Goal: Task Accomplishment & Management: Use online tool/utility

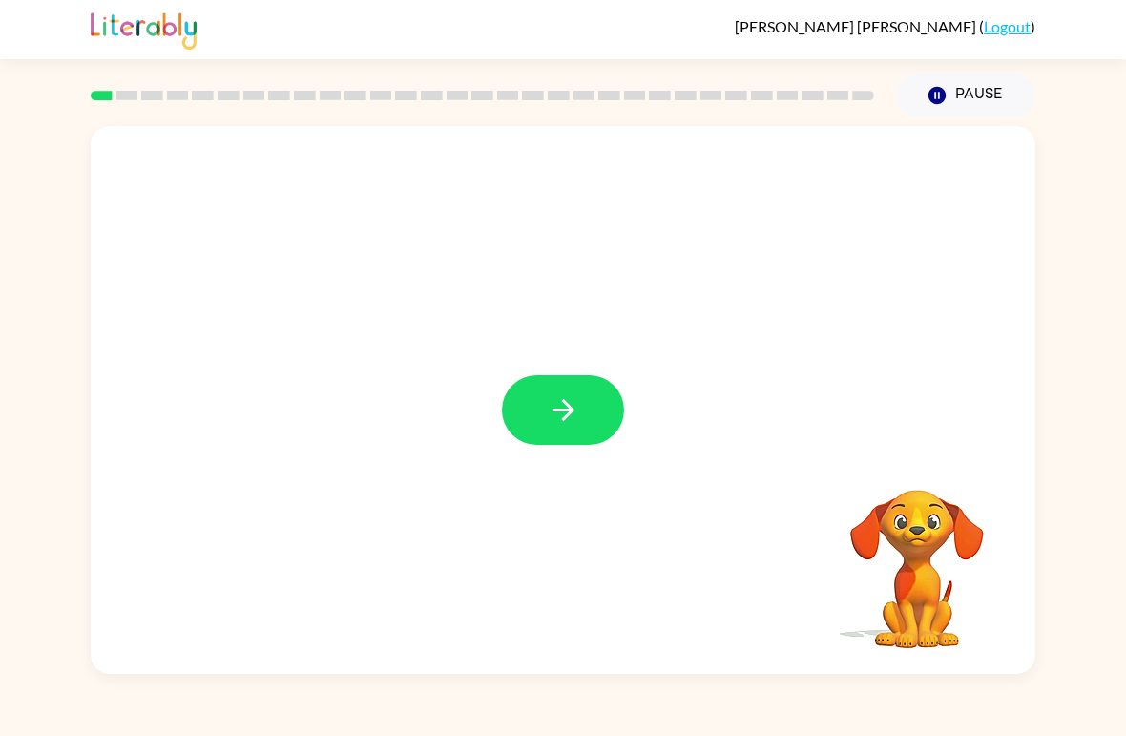
click at [562, 399] on icon "button" at bounding box center [563, 409] width 33 height 33
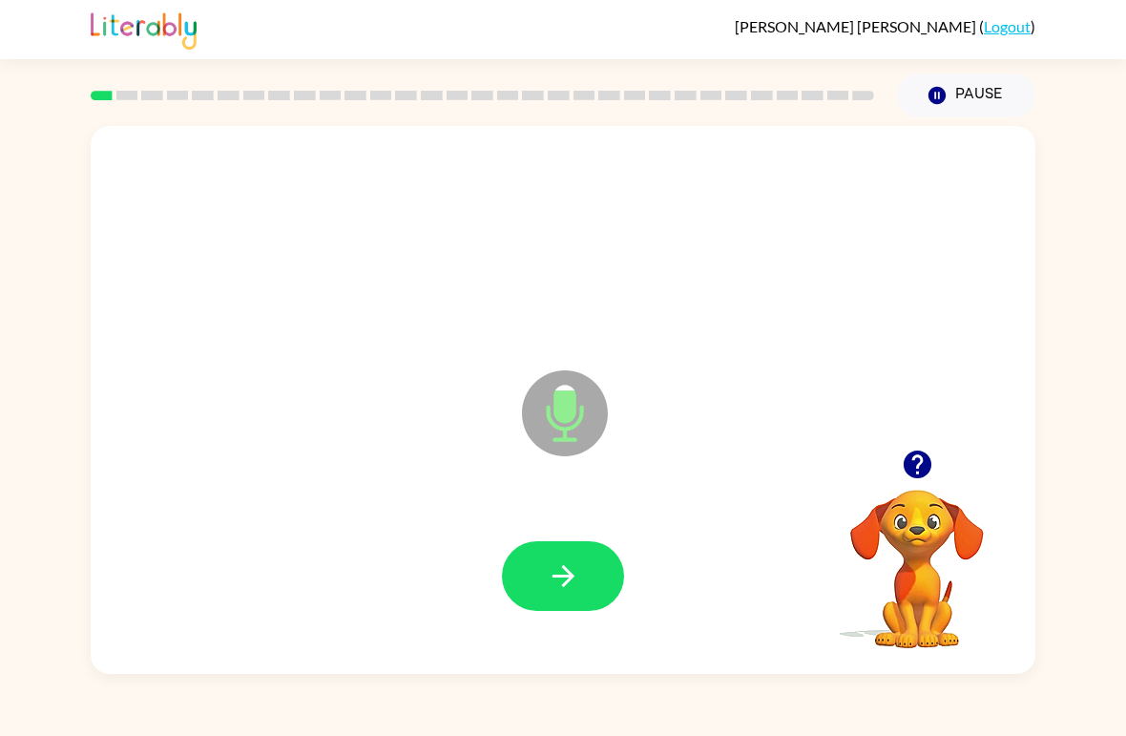
click at [547, 565] on icon "button" at bounding box center [563, 575] width 33 height 33
click at [549, 583] on icon "button" at bounding box center [563, 575] width 33 height 33
click at [563, 592] on icon "button" at bounding box center [563, 575] width 33 height 33
click at [602, 567] on button "button" at bounding box center [563, 576] width 122 height 70
click at [580, 611] on button "button" at bounding box center [563, 576] width 122 height 70
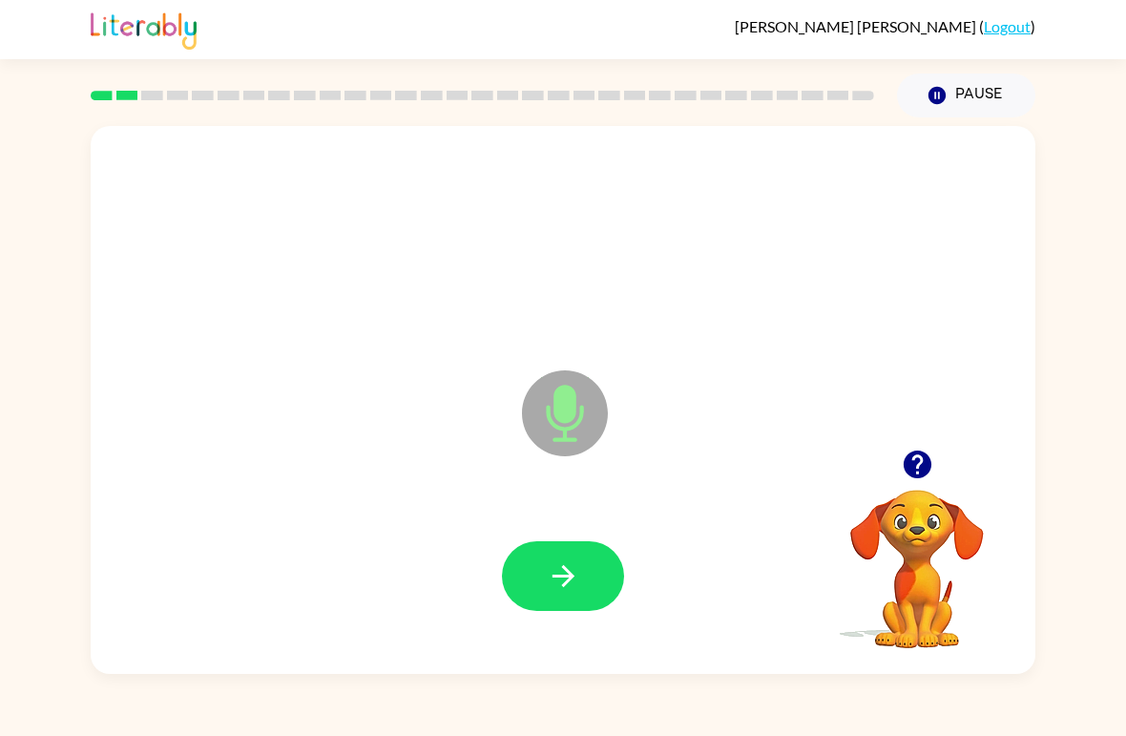
click at [574, 545] on button "button" at bounding box center [563, 576] width 122 height 70
click at [583, 582] on button "button" at bounding box center [563, 576] width 122 height 70
click at [570, 610] on button "button" at bounding box center [563, 576] width 122 height 70
click at [554, 576] on icon "button" at bounding box center [563, 576] width 22 height 22
click at [566, 595] on button "button" at bounding box center [563, 576] width 122 height 70
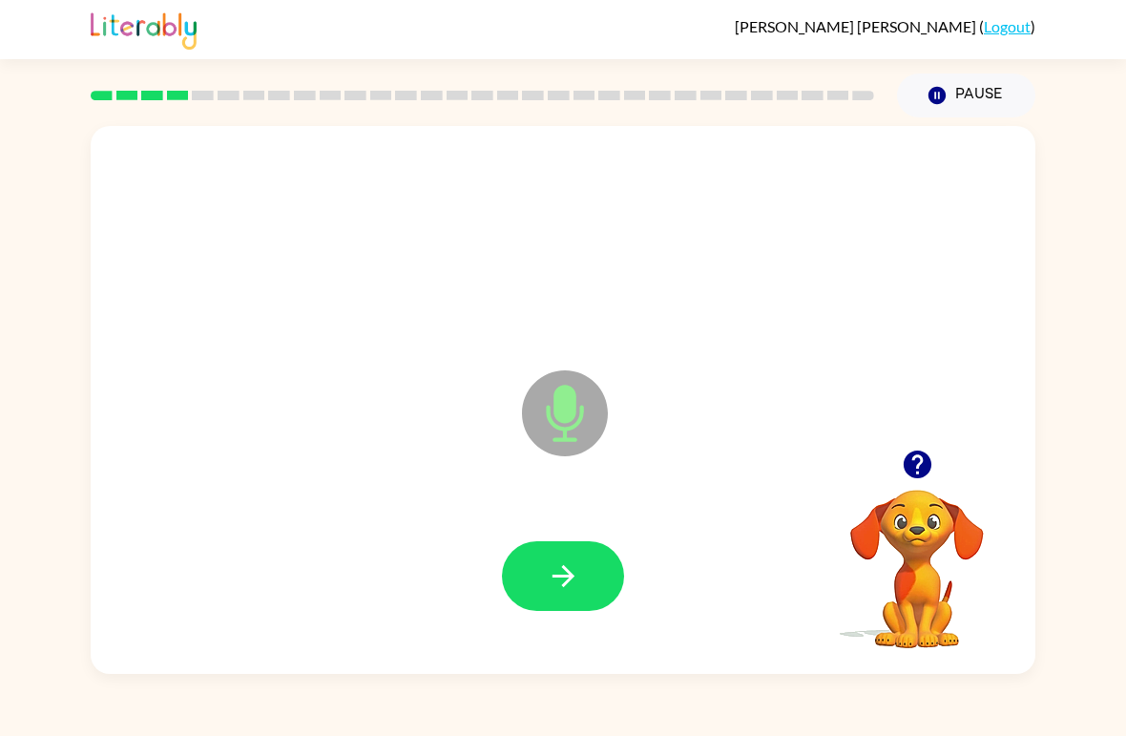
click at [580, 564] on button "button" at bounding box center [563, 576] width 122 height 70
click at [586, 597] on button "button" at bounding box center [563, 576] width 122 height 70
click at [563, 577] on icon "button" at bounding box center [563, 576] width 22 height 22
click at [580, 558] on button "button" at bounding box center [563, 576] width 122 height 70
click at [568, 604] on button "button" at bounding box center [563, 576] width 122 height 70
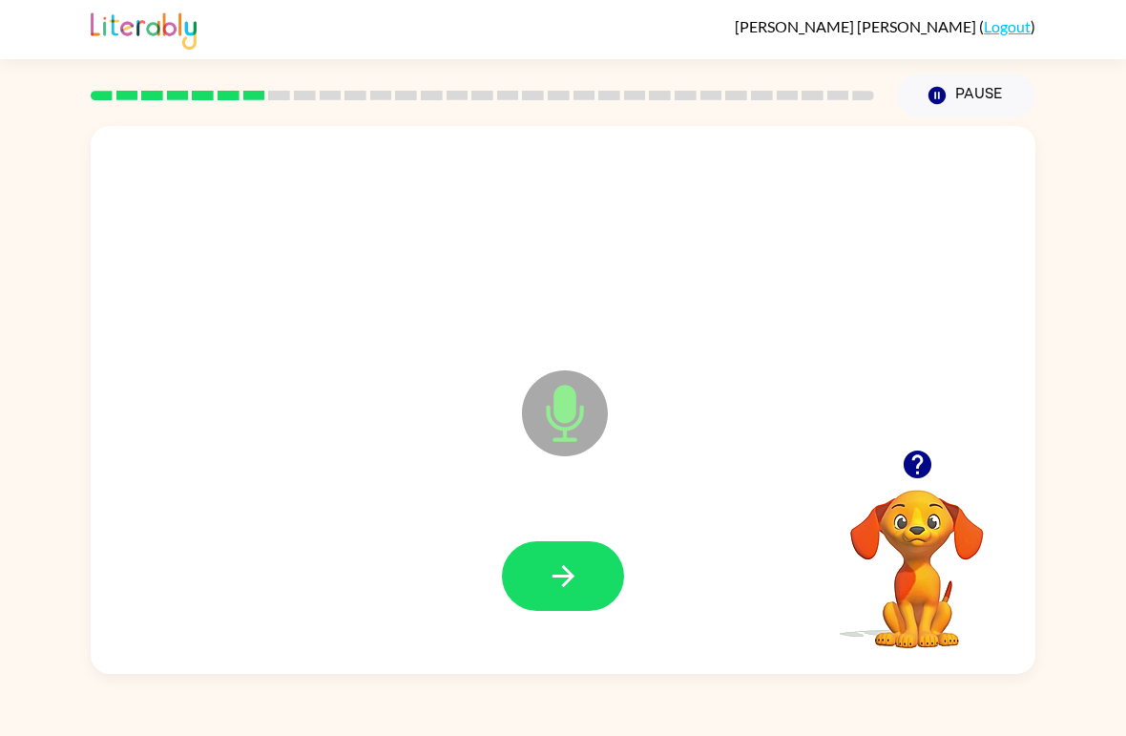
click at [568, 595] on button "button" at bounding box center [563, 576] width 122 height 70
click at [593, 576] on button "button" at bounding box center [563, 576] width 122 height 70
click at [568, 548] on button "button" at bounding box center [563, 576] width 122 height 70
click at [924, 580] on video "Your browser must support playing .mp4 files to use Literably. Please try using…" at bounding box center [917, 555] width 191 height 191
click at [558, 582] on icon "button" at bounding box center [563, 575] width 33 height 33
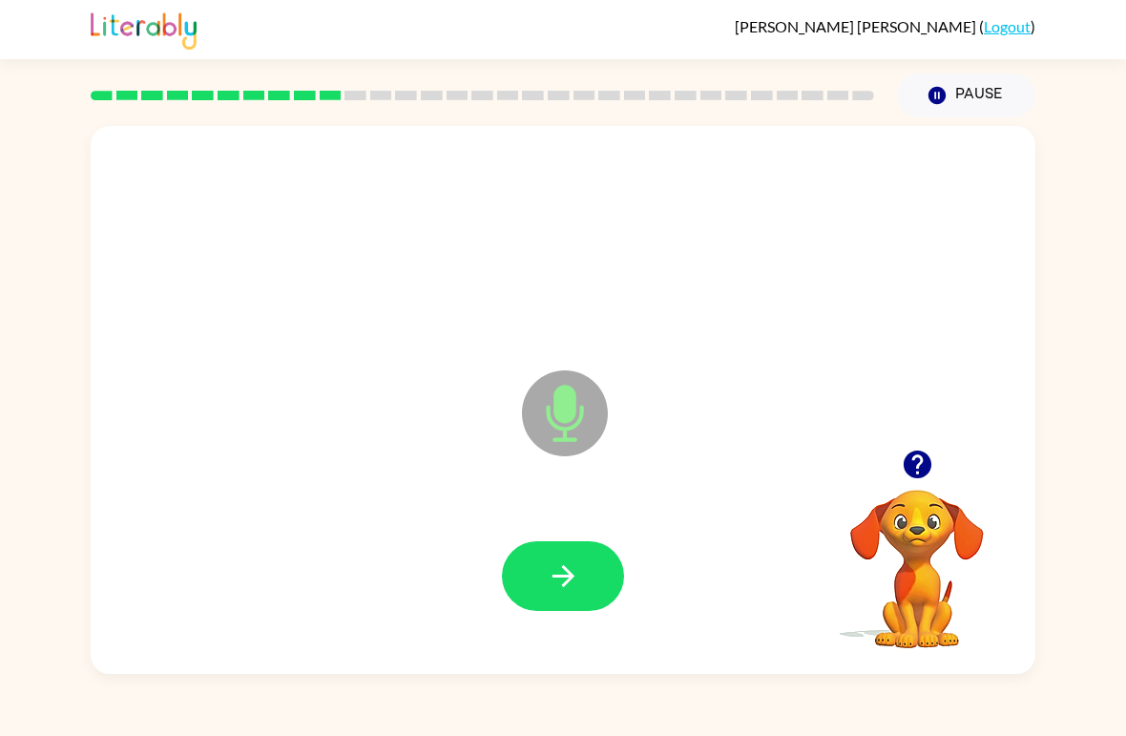
click at [558, 555] on button "button" at bounding box center [563, 576] width 122 height 70
click at [583, 581] on button "button" at bounding box center [563, 576] width 122 height 70
click at [581, 579] on button "button" at bounding box center [563, 576] width 122 height 70
click at [620, 586] on button "button" at bounding box center [563, 576] width 122 height 70
click at [568, 570] on icon "button" at bounding box center [563, 575] width 33 height 33
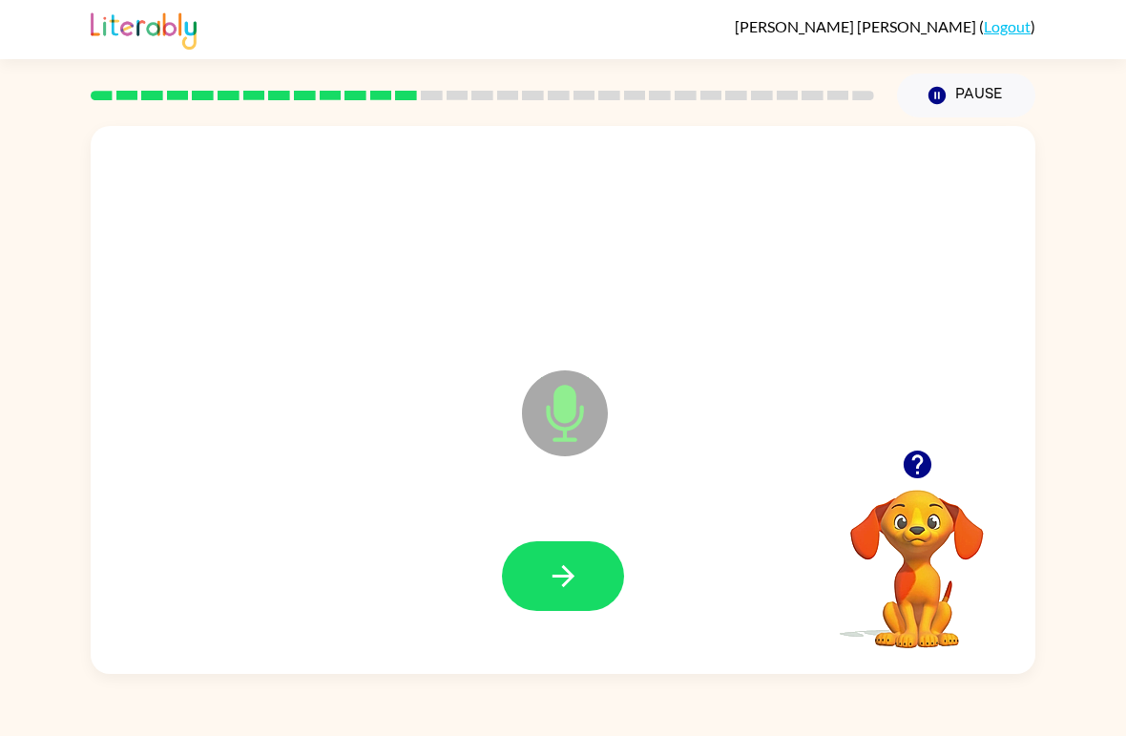
click at [557, 579] on icon "button" at bounding box center [563, 575] width 33 height 33
click at [544, 591] on button "button" at bounding box center [563, 576] width 122 height 70
click at [578, 584] on icon "button" at bounding box center [563, 575] width 33 height 33
click at [584, 552] on button "button" at bounding box center [563, 576] width 122 height 70
click at [595, 544] on button "button" at bounding box center [563, 576] width 122 height 70
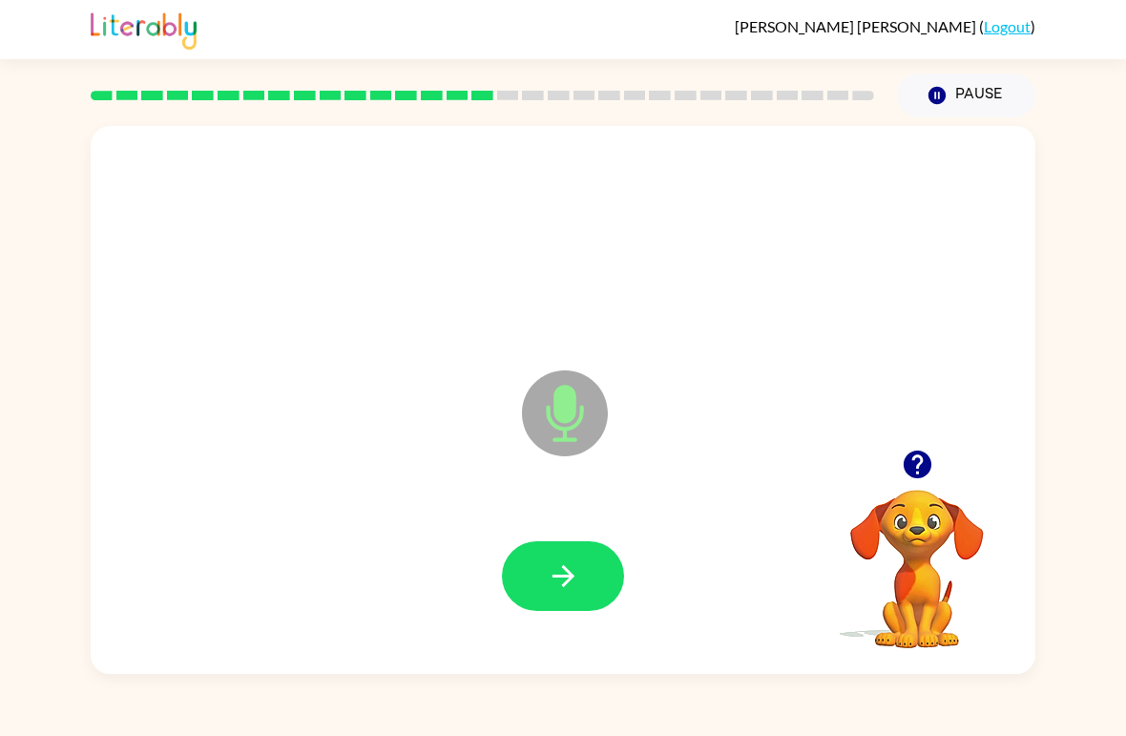
click at [581, 600] on button "button" at bounding box center [563, 576] width 122 height 70
click at [594, 606] on button "button" at bounding box center [563, 576] width 122 height 70
click at [572, 579] on icon "button" at bounding box center [563, 576] width 22 height 22
click at [571, 578] on icon "button" at bounding box center [563, 576] width 22 height 22
click at [588, 587] on button "button" at bounding box center [563, 576] width 122 height 70
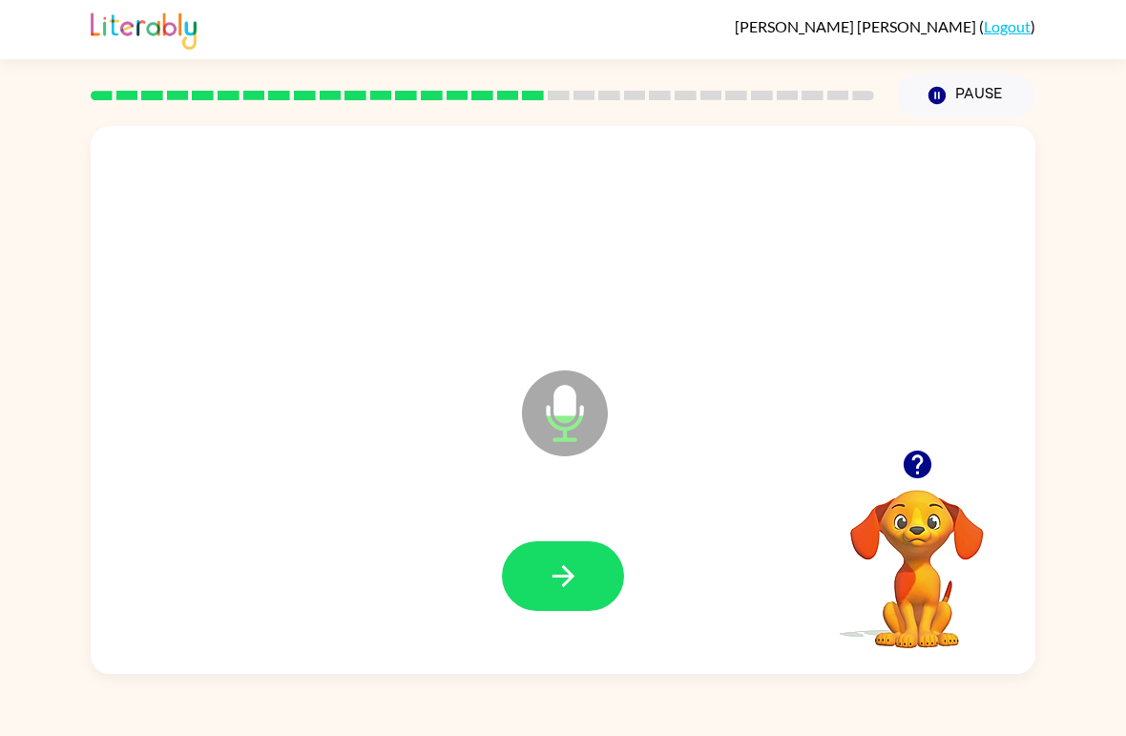
click at [570, 579] on icon "button" at bounding box center [563, 576] width 22 height 22
click at [594, 580] on button "button" at bounding box center [563, 576] width 122 height 70
click at [572, 590] on icon "button" at bounding box center [563, 575] width 33 height 33
click at [558, 565] on icon "button" at bounding box center [563, 575] width 33 height 33
click at [563, 611] on button "button" at bounding box center [563, 576] width 122 height 70
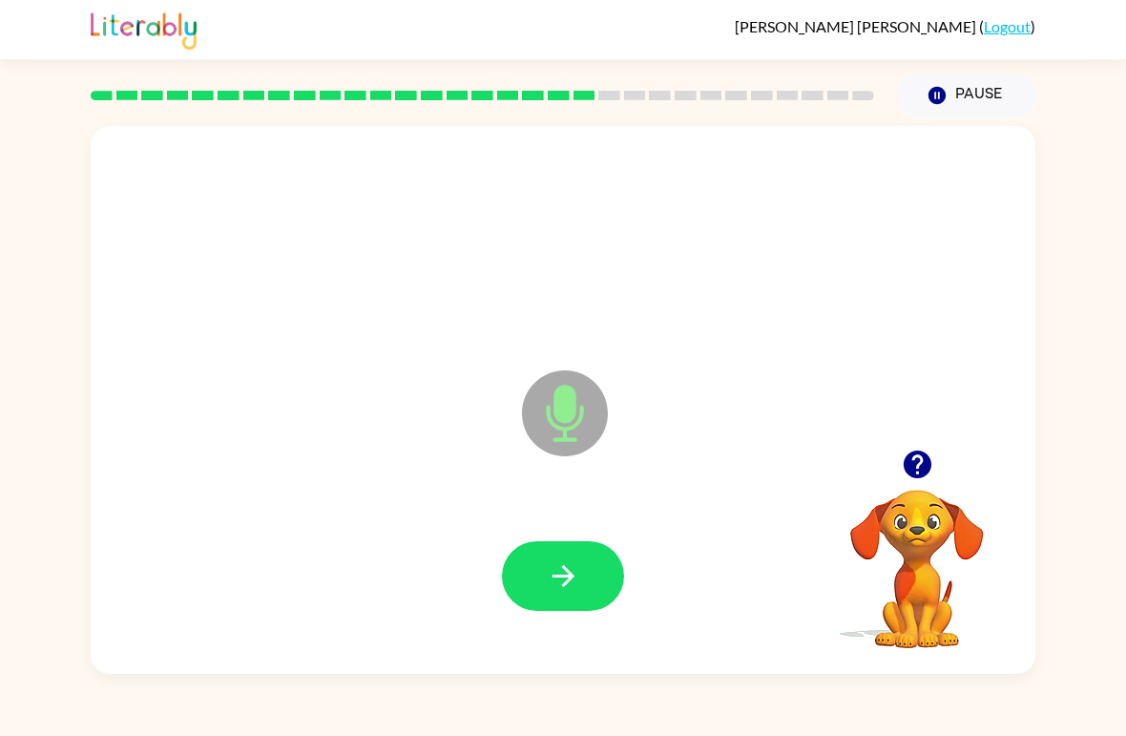
click at [592, 570] on button "button" at bounding box center [563, 576] width 122 height 70
click at [568, 563] on icon "button" at bounding box center [563, 575] width 33 height 33
click at [581, 589] on button "button" at bounding box center [563, 576] width 122 height 70
click at [564, 575] on icon "button" at bounding box center [563, 575] width 33 height 33
click at [580, 559] on button "button" at bounding box center [563, 576] width 122 height 70
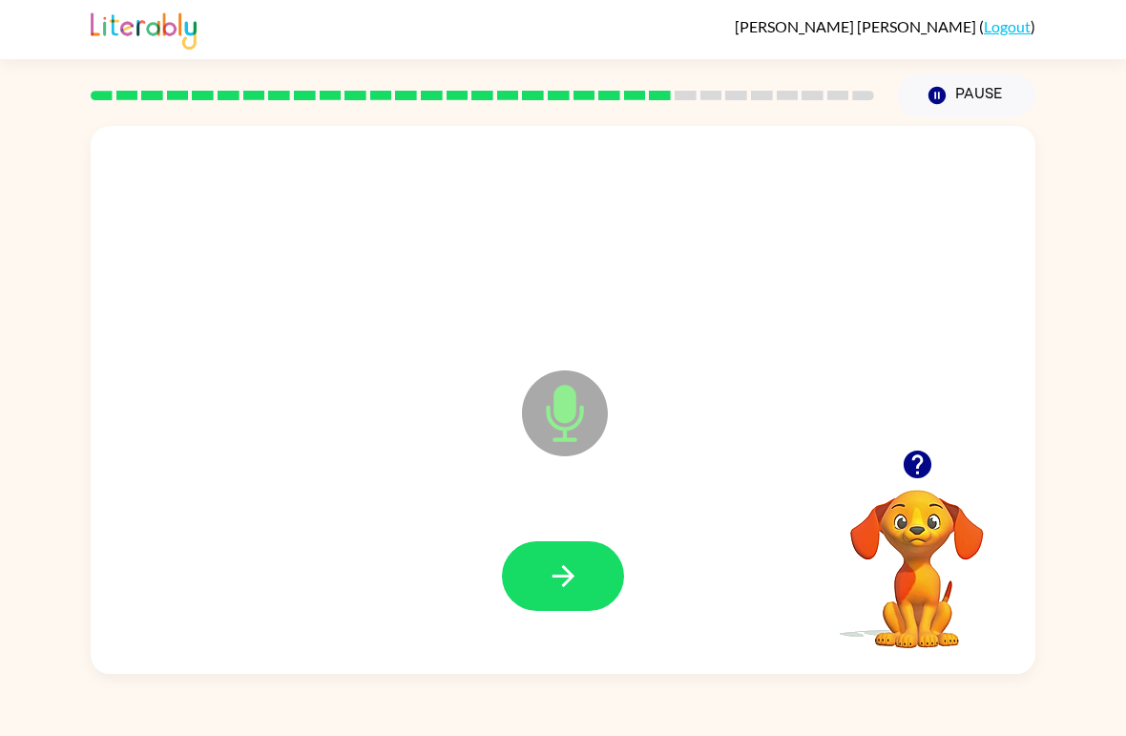
click at [568, 583] on icon "button" at bounding box center [563, 576] width 22 height 22
click at [575, 562] on icon "button" at bounding box center [563, 575] width 33 height 33
click at [568, 588] on icon "button" at bounding box center [563, 575] width 33 height 33
click at [586, 555] on button "button" at bounding box center [563, 576] width 122 height 70
click at [560, 594] on button "button" at bounding box center [563, 576] width 122 height 70
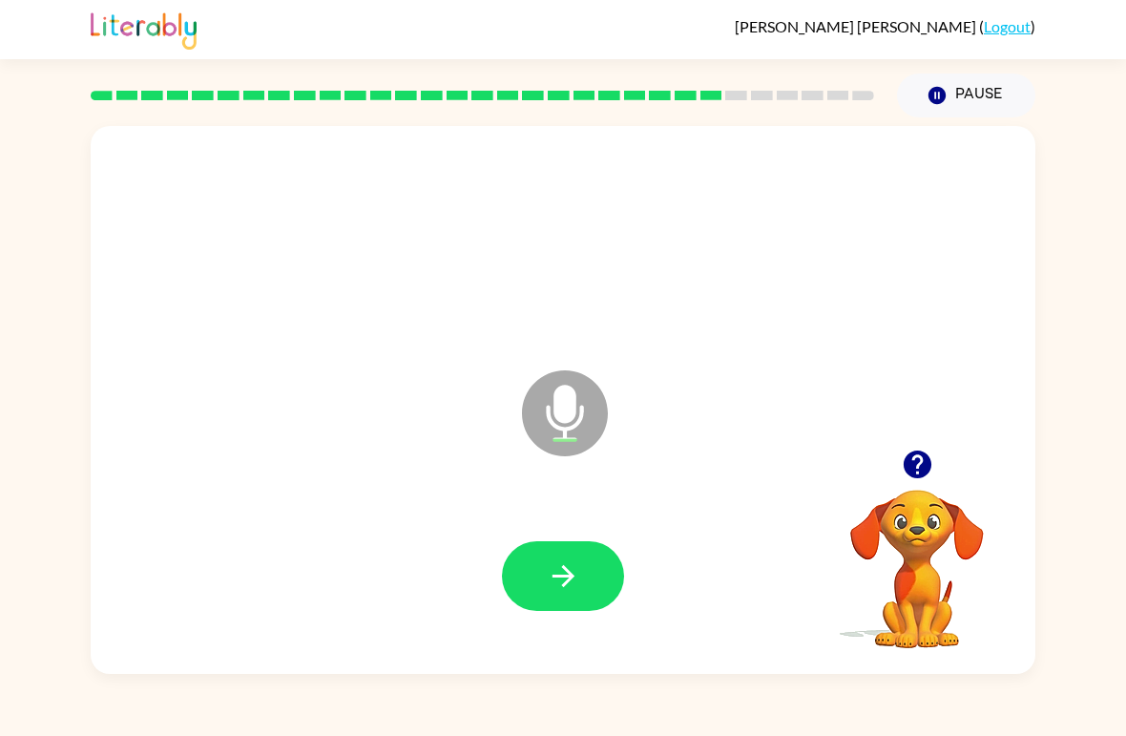
click at [558, 572] on icon "button" at bounding box center [563, 575] width 33 height 33
click at [581, 599] on button "button" at bounding box center [563, 576] width 122 height 70
click at [542, 569] on button "button" at bounding box center [563, 576] width 122 height 70
click at [601, 581] on button "button" at bounding box center [563, 576] width 122 height 70
click at [567, 587] on icon "button" at bounding box center [563, 575] width 33 height 33
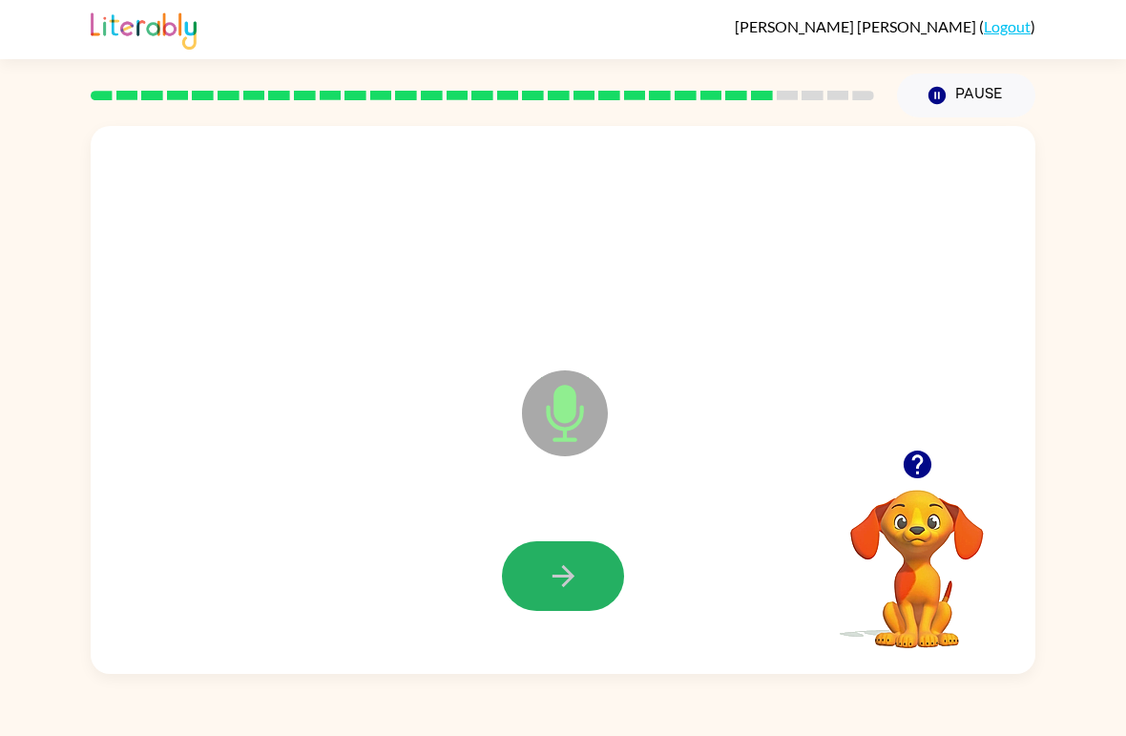
click at [583, 581] on button "button" at bounding box center [563, 576] width 122 height 70
click at [558, 552] on button "button" at bounding box center [563, 576] width 122 height 70
click at [601, 577] on button "button" at bounding box center [563, 576] width 122 height 70
click at [575, 565] on icon "button" at bounding box center [563, 575] width 33 height 33
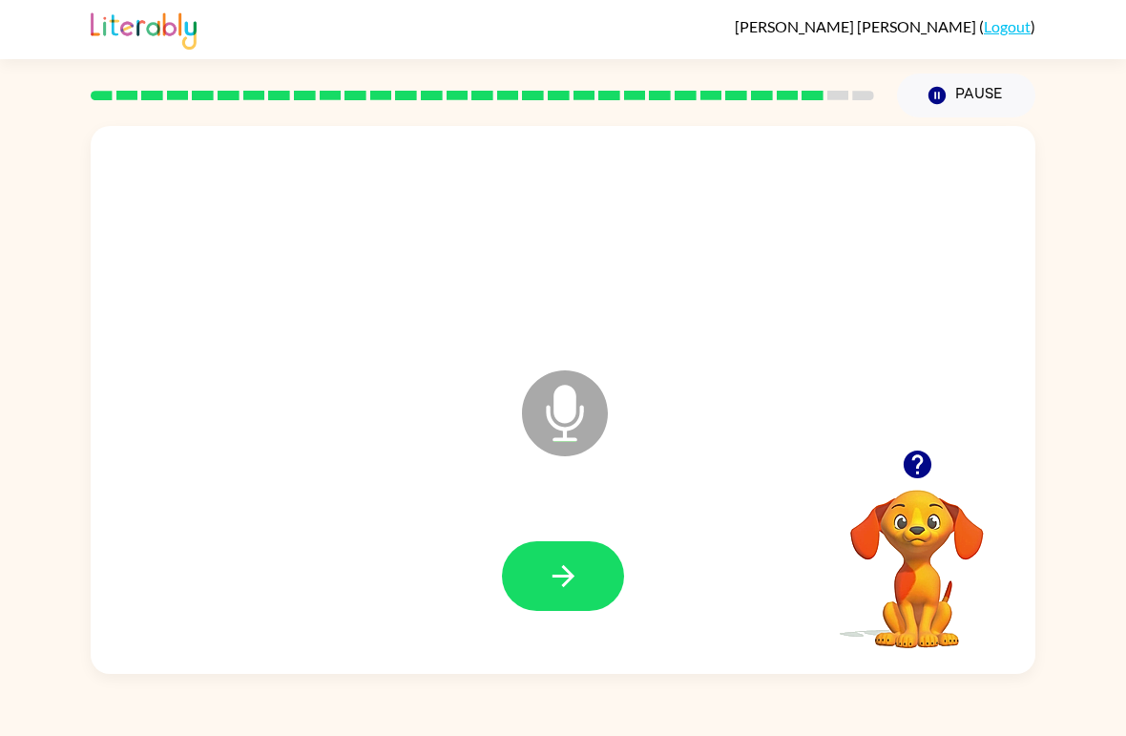
click at [590, 580] on button "button" at bounding box center [563, 576] width 122 height 70
click at [573, 570] on icon "button" at bounding box center [563, 575] width 33 height 33
click at [568, 558] on button "button" at bounding box center [563, 576] width 122 height 70
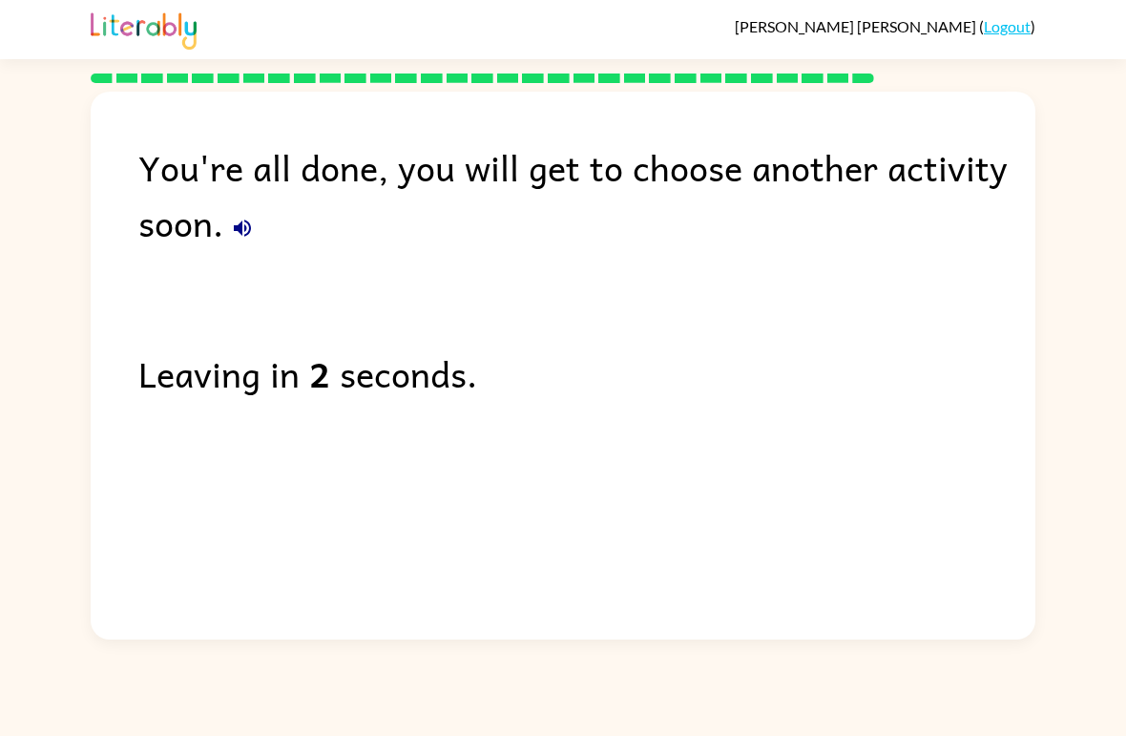
click at [274, 246] on div "You're all done, you will get to choose another activity soon." at bounding box center [586, 194] width 897 height 111
click at [245, 231] on icon "button" at bounding box center [242, 227] width 17 height 17
